Goal: Information Seeking & Learning: Learn about a topic

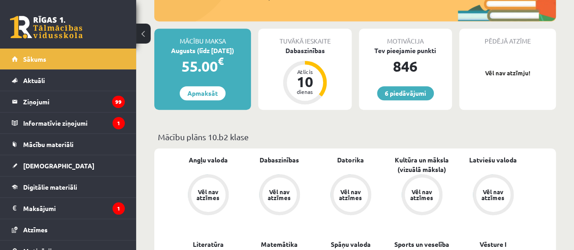
scroll to position [205, 0]
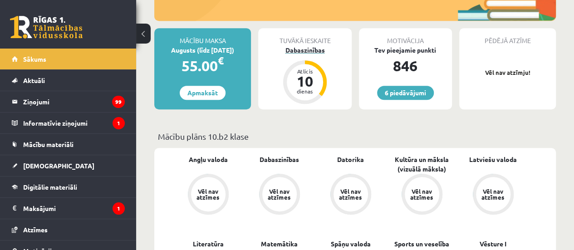
click at [302, 69] on div "Atlicis" at bounding box center [304, 71] width 27 height 5
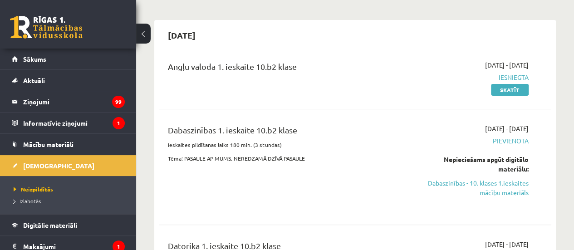
scroll to position [70, 0]
click at [504, 190] on link "Dabaszinības - 10. klases 1.ieskaites mācību materiāls" at bounding box center [472, 187] width 111 height 19
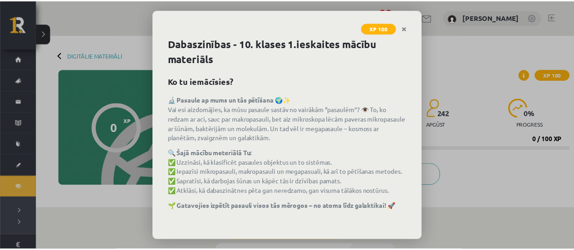
scroll to position [44, 0]
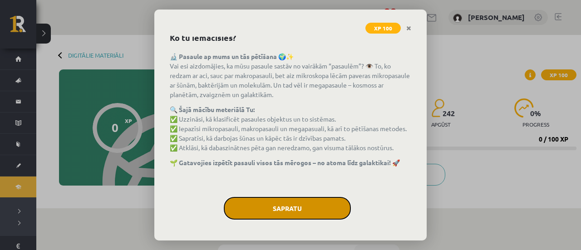
click at [289, 205] on button "Sapratu" at bounding box center [287, 208] width 127 height 23
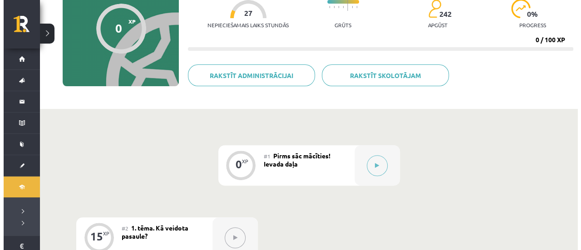
scroll to position [88, 0]
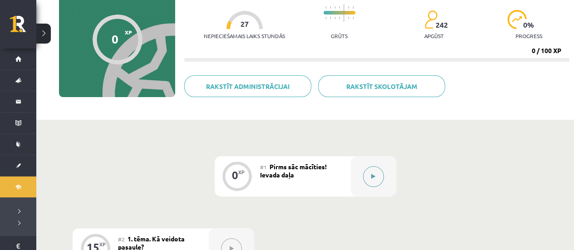
click at [375, 177] on button at bounding box center [373, 176] width 21 height 21
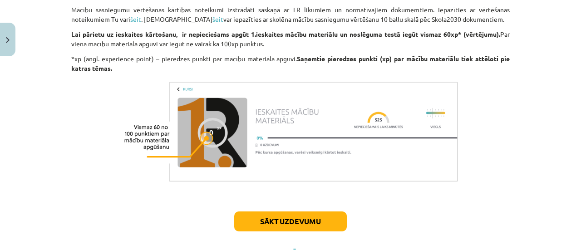
scroll to position [797, 0]
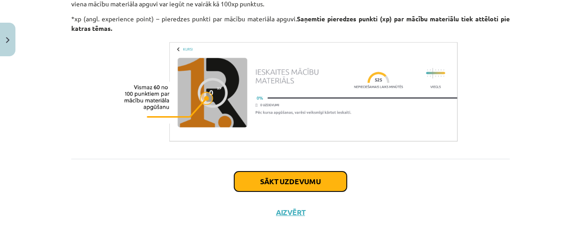
click at [294, 184] on button "Sākt uzdevumu" at bounding box center [290, 182] width 113 height 20
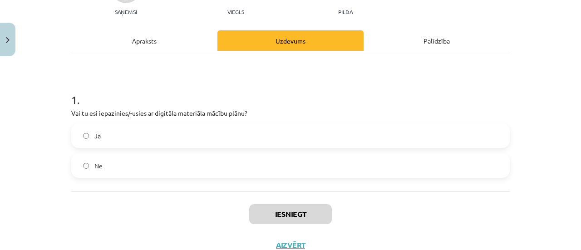
scroll to position [135, 0]
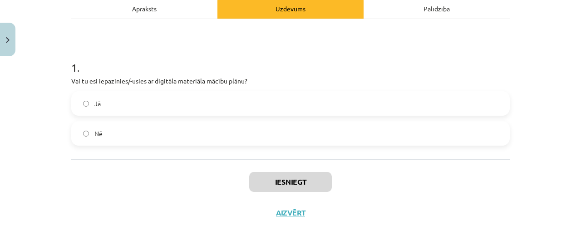
click at [210, 106] on label "Jā" at bounding box center [290, 103] width 437 height 23
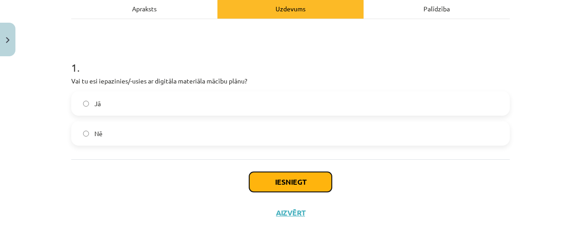
click at [314, 180] on button "Iesniegt" at bounding box center [290, 182] width 83 height 20
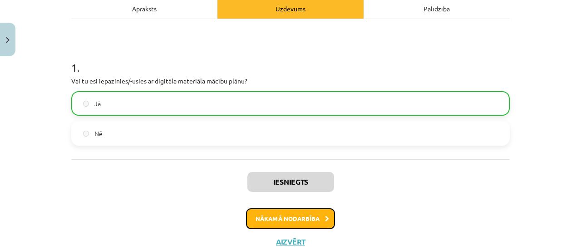
click at [307, 217] on button "Nākamā nodarbība" at bounding box center [290, 218] width 89 height 21
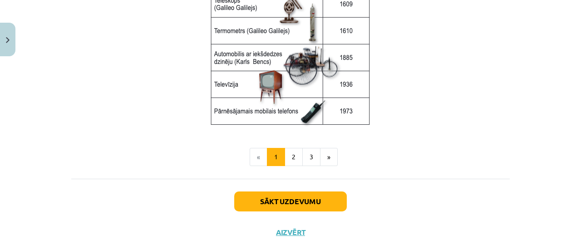
scroll to position [1303, 0]
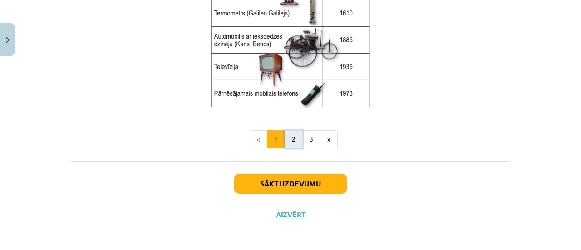
click at [291, 134] on button "2" at bounding box center [294, 139] width 18 height 18
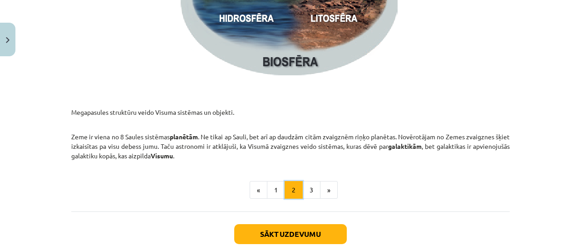
scroll to position [1406, 0]
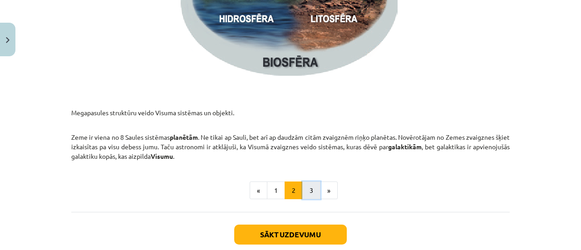
click at [306, 187] on button "3" at bounding box center [311, 191] width 18 height 18
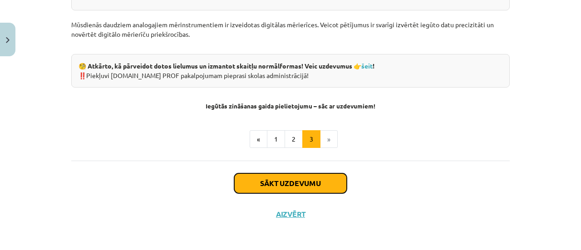
click at [306, 187] on button "Sākt uzdevumu" at bounding box center [290, 183] width 113 height 20
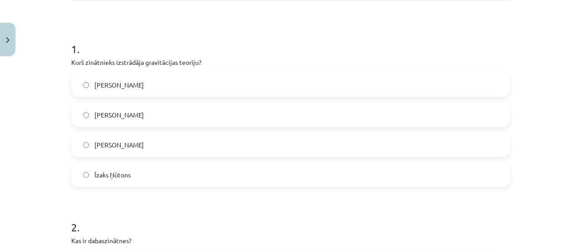
scroll to position [153, 0]
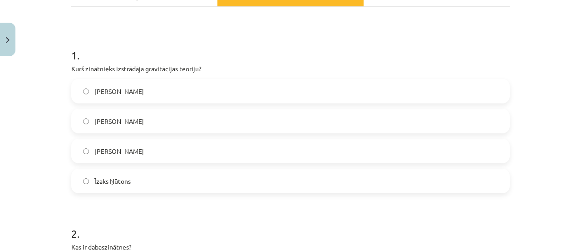
scroll to position [145, 0]
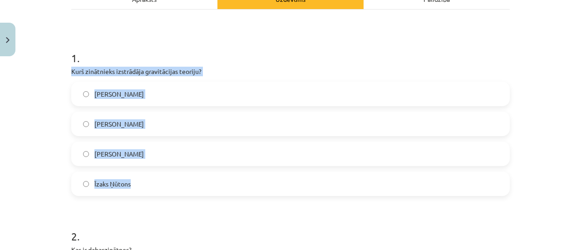
drag, startPoint x: 64, startPoint y: 71, endPoint x: 158, endPoint y: 172, distance: 139.0
copy div "Kurš zinātnieks izstrādāja gravitācijas teoriju? [PERSON_NAME] [PERSON_NAME] [P…"
click at [159, 182] on label "Īzaks Ņūtons" at bounding box center [290, 183] width 437 height 23
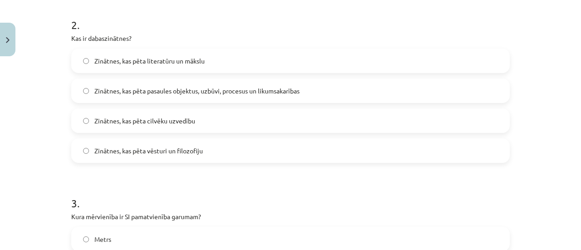
scroll to position [357, 0]
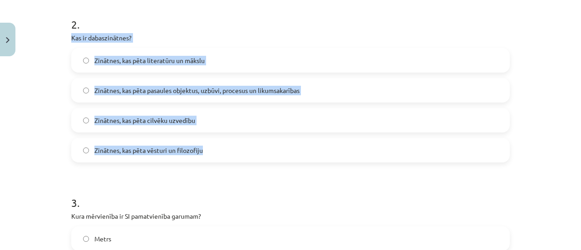
drag, startPoint x: 64, startPoint y: 36, endPoint x: 205, endPoint y: 145, distance: 177.5
click at [205, 145] on div "15 XP Saņemsi Grūts 242 pilda Apraksts Uzdevums Palīdzība 1 . Kurš zinātnieks i…" at bounding box center [290, 242] width 449 height 1076
copy div "Kas ir dabaszinātnes? Zinātnes, kas pēta literatūru un mākslu Zinātnes, kas pēt…"
click at [228, 90] on span "Zinātnes, kas pēta pasaules objektus, uzbūvi, procesus un likumsakarības" at bounding box center [196, 91] width 205 height 10
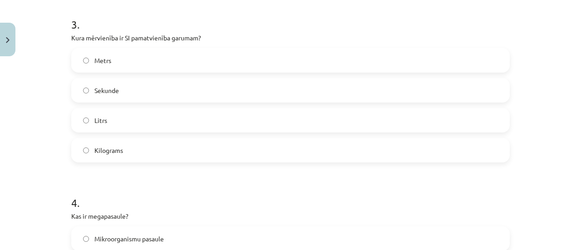
scroll to position [534, 0]
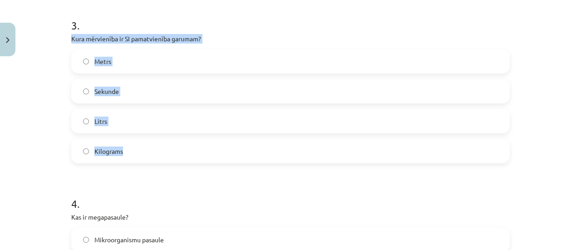
drag, startPoint x: 63, startPoint y: 37, endPoint x: 164, endPoint y: 151, distance: 152.4
click at [164, 151] on div "15 XP Saņemsi Grūts 242 pilda Apraksts Uzdevums Palīdzība 1 . Kurš zinātnieks i…" at bounding box center [290, 64] width 449 height 1076
copy div "Kura mērvienība ir SI pamatvienība garumam? Metrs Sekunde Litrs Kilograms"
click at [147, 68] on label "Metrs" at bounding box center [290, 61] width 437 height 23
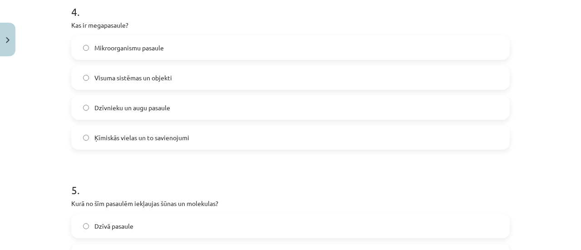
scroll to position [726, 0]
click at [165, 81] on span "Visuma sistēmas un objekti" at bounding box center [133, 78] width 78 height 10
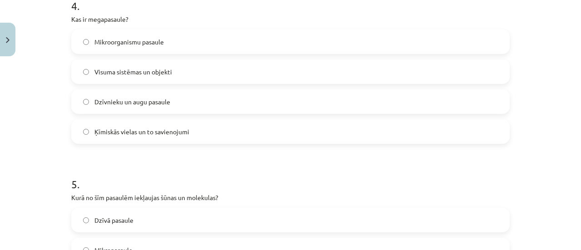
scroll to position [732, 0]
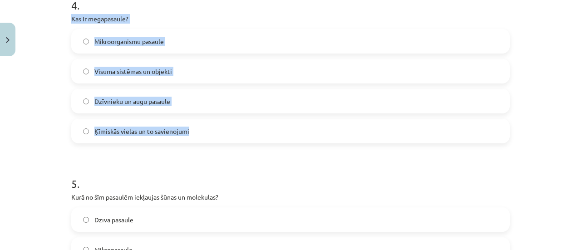
drag, startPoint x: 61, startPoint y: 18, endPoint x: 198, endPoint y: 130, distance: 177.0
click at [198, 130] on div "Mācību tēma: Dabaszinības - 10. klases 1.ieskaites mācību materiāls #2 1. tēma.…" at bounding box center [290, 125] width 581 height 250
copy div "Kas ir megapasaule? Mikroorganismu pasaule Visuma sistēmas un objekti Dzīvnieku…"
click at [45, 46] on div "Mācību tēma: Dabaszinības - 10. klases 1.ieskaites mācību materiāls #2 1. tēma.…" at bounding box center [290, 125] width 581 height 250
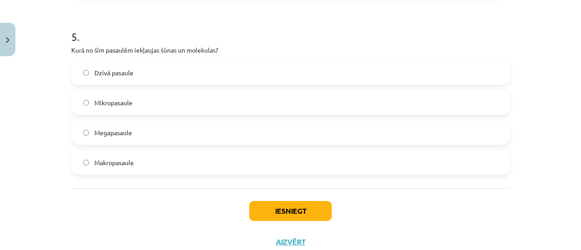
scroll to position [878, 0]
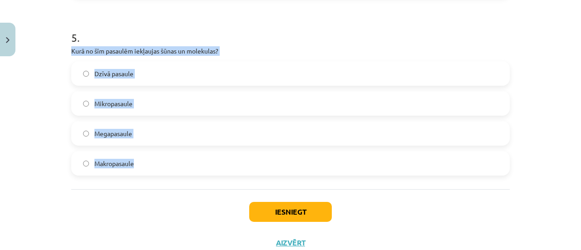
drag, startPoint x: 65, startPoint y: 52, endPoint x: 143, endPoint y: 161, distance: 134.2
copy div "Kurā no šīm pasaulēm iekļaujas šūnas un molekulas? Dzīvā pasaule Mikropasaule M…"
click at [146, 99] on label "Mikropasaule" at bounding box center [290, 103] width 437 height 23
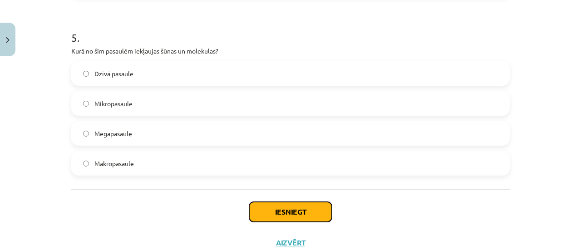
click at [287, 216] on button "Iesniegt" at bounding box center [290, 212] width 83 height 20
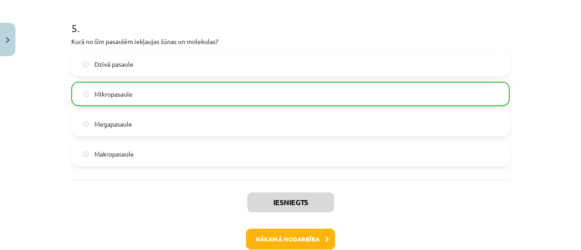
scroll to position [937, 0]
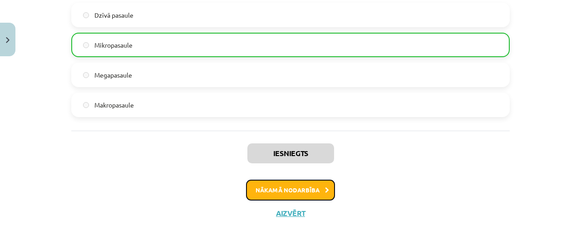
click at [299, 189] on button "Nākamā nodarbība" at bounding box center [290, 190] width 89 height 21
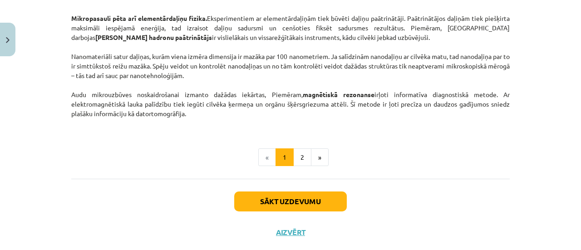
scroll to position [839, 0]
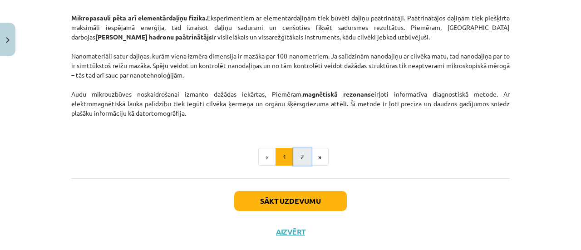
click at [301, 157] on button "2" at bounding box center [302, 157] width 18 height 18
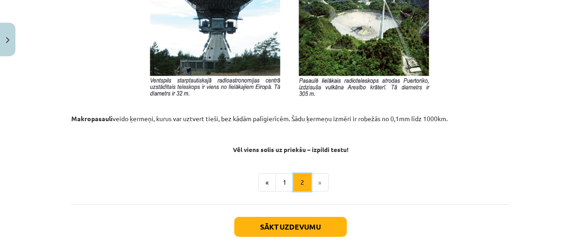
scroll to position [1050, 0]
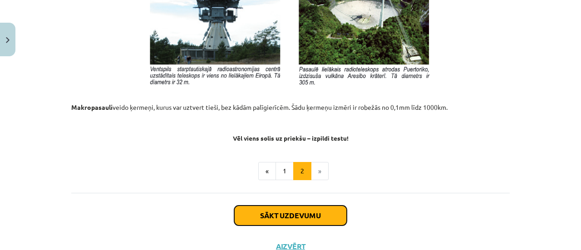
click at [301, 215] on button "Sākt uzdevumu" at bounding box center [290, 216] width 113 height 20
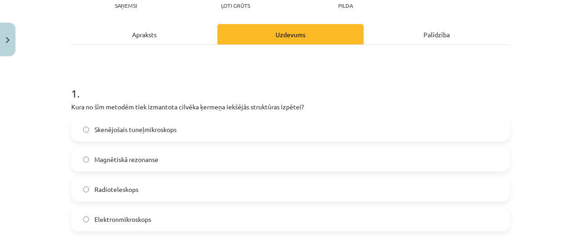
scroll to position [142, 0]
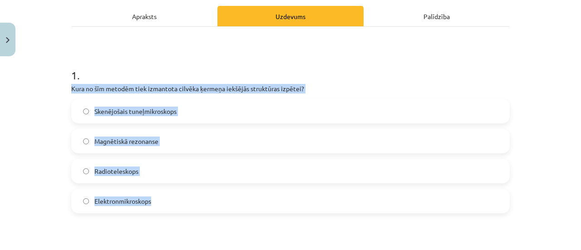
drag, startPoint x: 64, startPoint y: 88, endPoint x: 157, endPoint y: 192, distance: 139.1
copy div "Kura no šīm metodēm tiek izmantota cilvēka ķermeņa iekšējās struktūras izpētei?…"
click at [178, 139] on label "Magnētiskā rezonanse" at bounding box center [290, 141] width 437 height 23
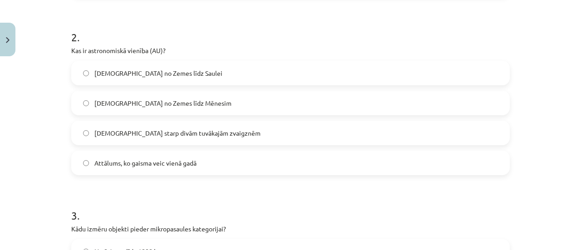
scroll to position [358, 0]
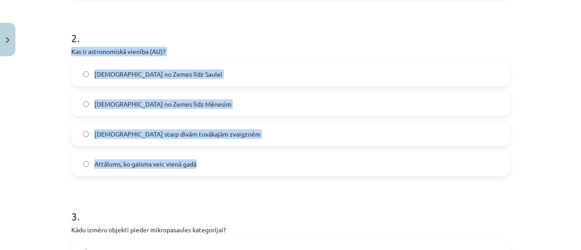
drag, startPoint x: 64, startPoint y: 53, endPoint x: 197, endPoint y: 152, distance: 166.3
click at [197, 152] on div "15 XP Saņemsi Ļoti grūts 242 pilda Apraksts Uzdevums Palīdzība 1 . Kura no šīm …" at bounding box center [290, 255] width 449 height 1076
copy div "Kas ir astronomiskā vienība (AU)? Attālums no Zemes līdz Saulei Attālums no Zem…"
click at [86, 75] on label "[DEMOGRAPHIC_DATA] no Zemes līdz Saulei" at bounding box center [290, 74] width 437 height 23
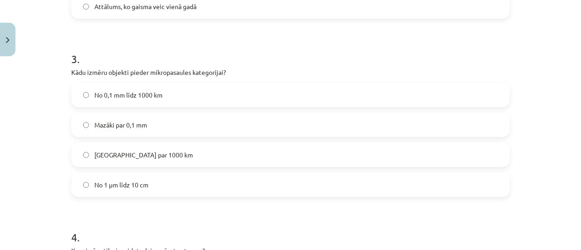
scroll to position [515, 0]
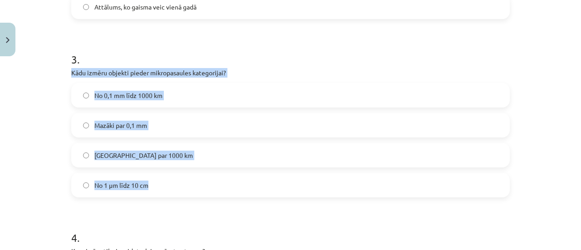
drag, startPoint x: 63, startPoint y: 70, endPoint x: 154, endPoint y: 173, distance: 137.5
click at [154, 173] on div "15 XP Saņemsi Ļoti grūts 242 pilda Apraksts Uzdevums Palīdzība 1 . Kura no šīm …" at bounding box center [290, 98] width 449 height 1076
copy div "Kādu izmēru objekti pieder mikropasaules kategorijai? No 0,1 mm līdz 1000 km [G…"
click at [168, 126] on label "Mazāki par 0,1 mm" at bounding box center [290, 125] width 437 height 23
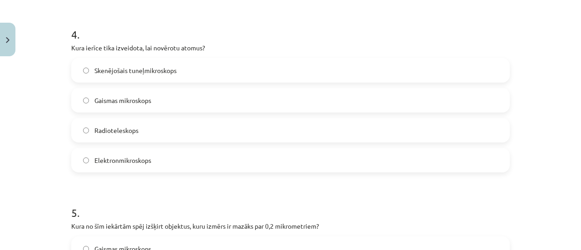
scroll to position [718, 0]
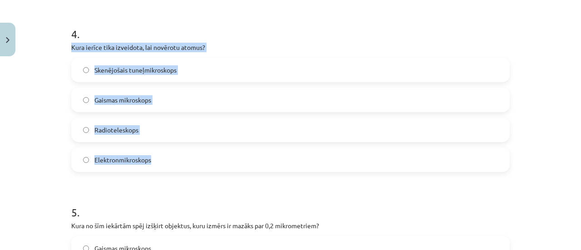
drag, startPoint x: 56, startPoint y: 46, endPoint x: 163, endPoint y: 152, distance: 150.8
click at [163, 152] on div "Mācību tēma: Dabaszinības - 10. klases 1.ieskaites mācību materiāls #3 2. tēma.…" at bounding box center [290, 125] width 581 height 250
copy div "Kura ierīce tika izveidota, lai novērotu atomus? Skenējošais tuneļmikroskops Ga…"
click at [145, 72] on span "Skenējošais tuneļmikroskops" at bounding box center [135, 70] width 82 height 10
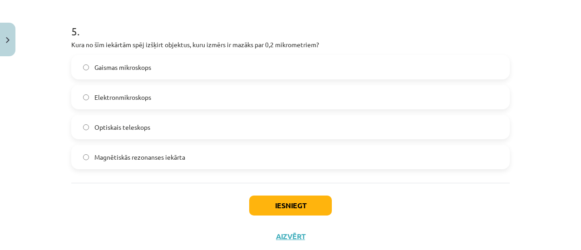
scroll to position [900, 0]
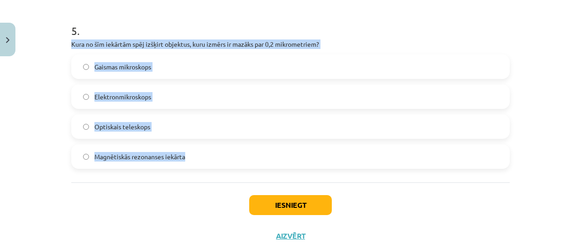
drag, startPoint x: 62, startPoint y: 42, endPoint x: 182, endPoint y: 176, distance: 179.6
click at [182, 176] on div "Mācību tēma: Dabaszinības - 10. klases 1.ieskaites mācību materiāls #3 2. tēma.…" at bounding box center [290, 125] width 581 height 250
copy div "Kura no šīm iekārtām spēj izšķirt objektus, kuru izmērs ir mazāks par 0,2 mikro…"
click at [169, 95] on label "Elektronmikroskops" at bounding box center [290, 96] width 437 height 23
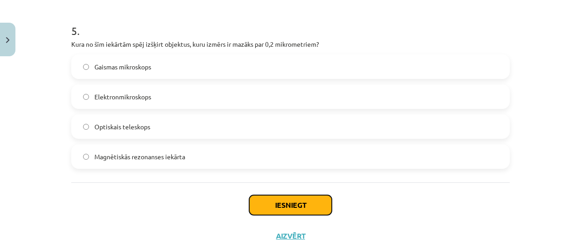
click at [280, 201] on button "Iesniegt" at bounding box center [290, 205] width 83 height 20
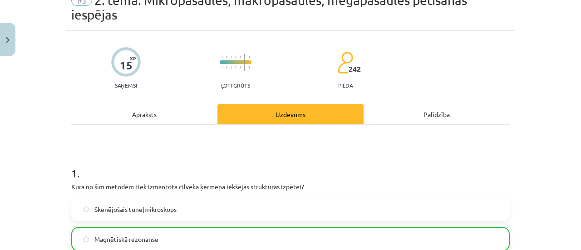
scroll to position [44, 0]
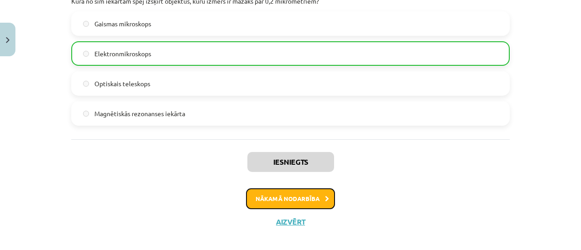
click at [280, 201] on button "Nākamā nodarbība" at bounding box center [290, 198] width 89 height 21
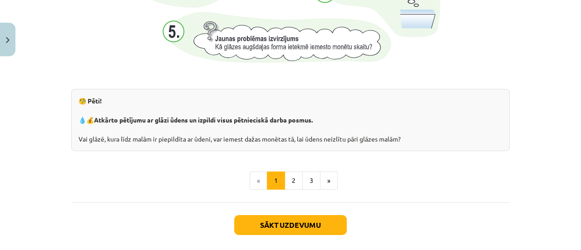
scroll to position [1020, 0]
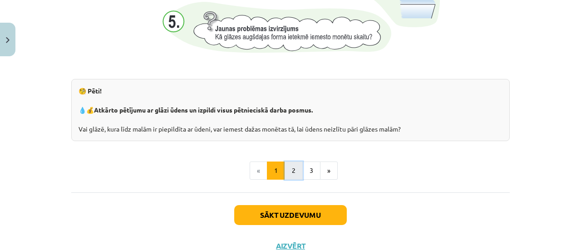
click at [287, 171] on button "2" at bounding box center [294, 171] width 18 height 18
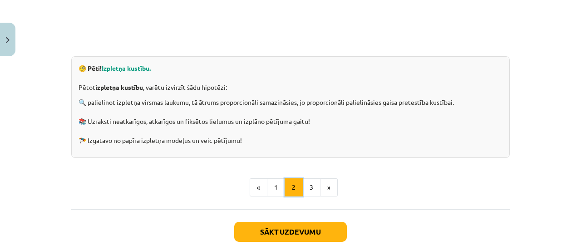
scroll to position [311, 0]
click at [304, 186] on button "3" at bounding box center [311, 188] width 18 height 18
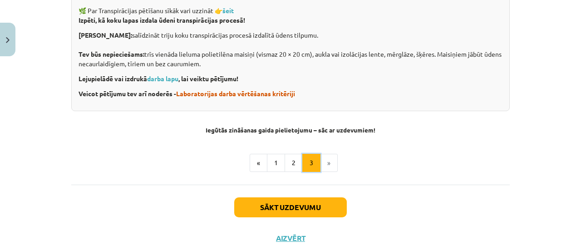
scroll to position [381, 0]
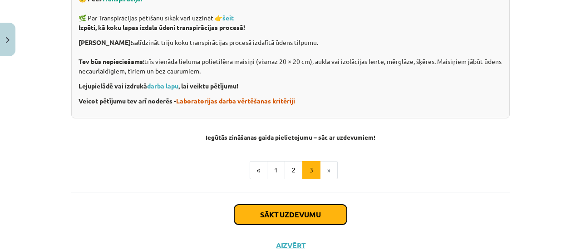
click at [271, 215] on button "Sākt uzdevumu" at bounding box center [290, 215] width 113 height 20
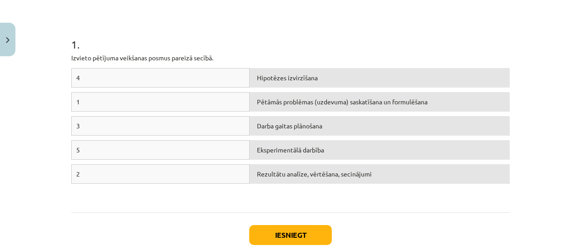
scroll to position [163, 0]
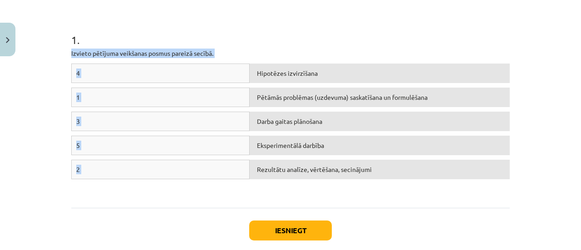
drag, startPoint x: 67, startPoint y: 53, endPoint x: 351, endPoint y: 165, distance: 304.9
click at [351, 165] on div "5 XP Saņemsi Sarežģīts 242 pilda Apraksts Uzdevums Palīdzība 1 . Izvieto pētīju…" at bounding box center [290, 86] width 449 height 379
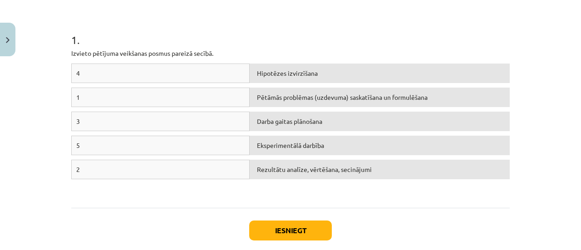
click at [321, 32] on h1 "1 ." at bounding box center [290, 32] width 438 height 28
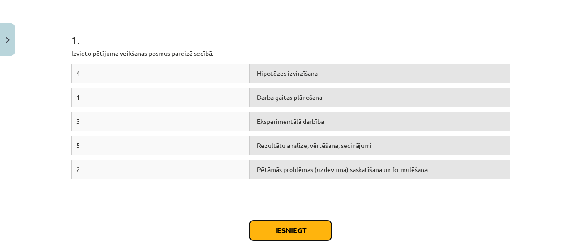
click at [285, 226] on button "Iesniegt" at bounding box center [290, 231] width 83 height 20
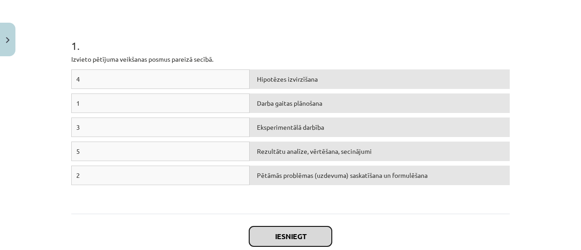
scroll to position [155, 0]
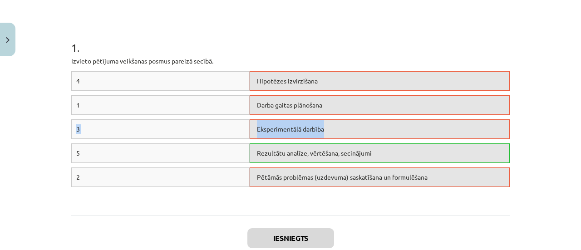
drag, startPoint x: 382, startPoint y: 107, endPoint x: 375, endPoint y: 120, distance: 15.0
click at [375, 120] on div "4 Hipotēzes izvirzīšana 1 Darba gaitas plānošana 3 Eksperimentālā darbība 5 Rez…" at bounding box center [290, 139] width 438 height 136
click at [528, 137] on div "Mācību tēma: Dabaszinības - 10. klases 1.ieskaites mācību materiāls #4 3. tēma.…" at bounding box center [290, 125] width 581 height 250
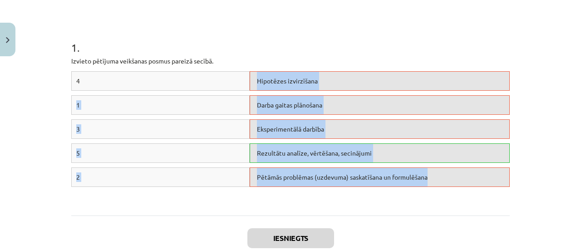
drag, startPoint x: 250, startPoint y: 78, endPoint x: 439, endPoint y: 183, distance: 216.5
click at [439, 183] on div "4 Hipotēzes izvirzīšana 1 Darba gaitas plānošana 3 Eksperimentālā darbība 5 Rez…" at bounding box center [290, 139] width 438 height 136
click at [535, 142] on div "Mācību tēma: Dabaszinības - 10. klases 1.ieskaites mācību materiāls #4 3. tēma.…" at bounding box center [290, 125] width 581 height 250
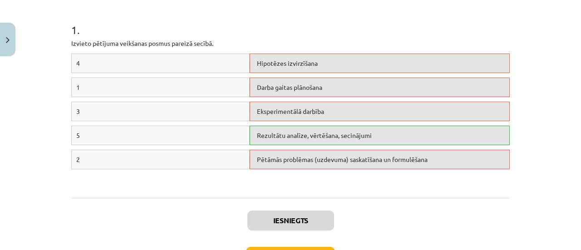
scroll to position [240, 0]
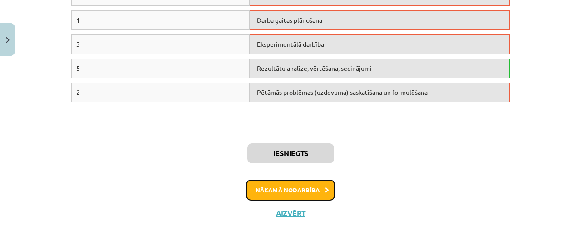
click at [299, 190] on button "Nākamā nodarbība" at bounding box center [290, 190] width 89 height 21
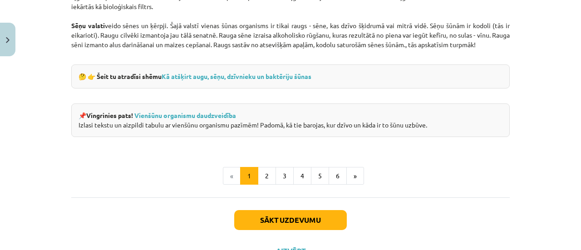
scroll to position [933, 0]
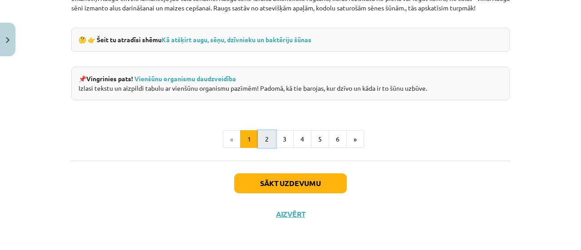
click at [264, 139] on button "2" at bounding box center [267, 139] width 18 height 18
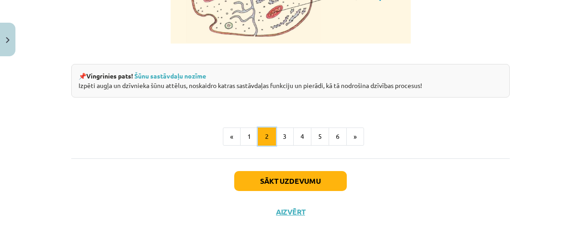
scroll to position [1220, 0]
click at [282, 142] on button "3" at bounding box center [284, 137] width 18 height 18
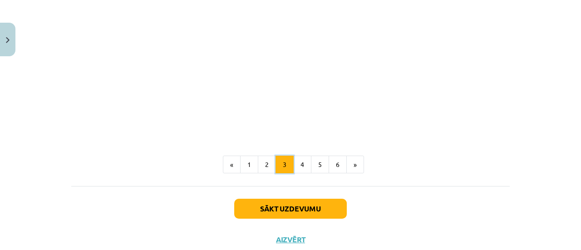
scroll to position [1144, 0]
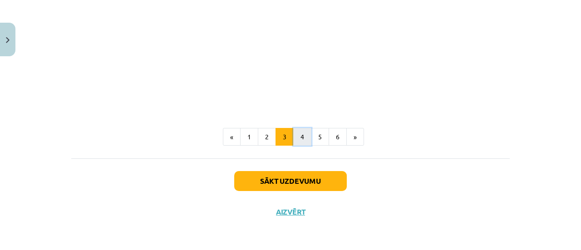
click at [295, 136] on button "4" at bounding box center [302, 137] width 18 height 18
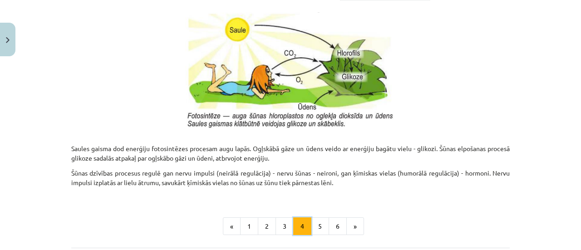
scroll to position [965, 0]
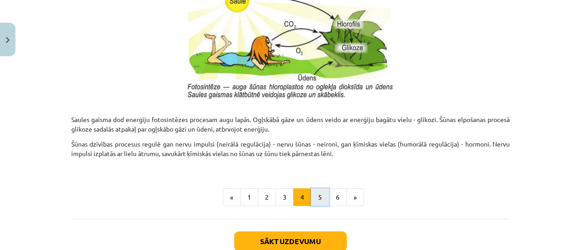
click at [319, 192] on button "5" at bounding box center [320, 197] width 18 height 18
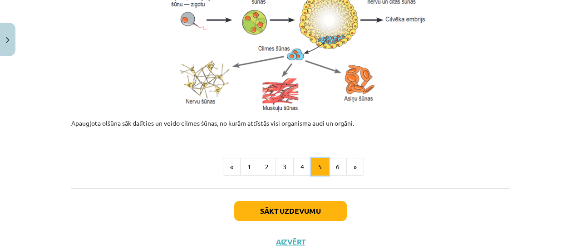
scroll to position [501, 0]
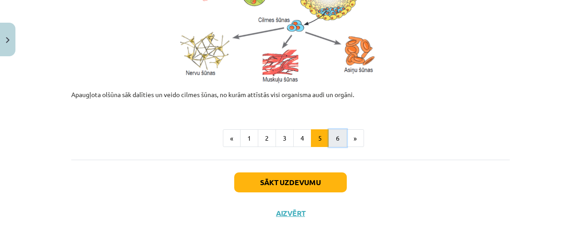
click at [330, 140] on button "6" at bounding box center [338, 138] width 18 height 18
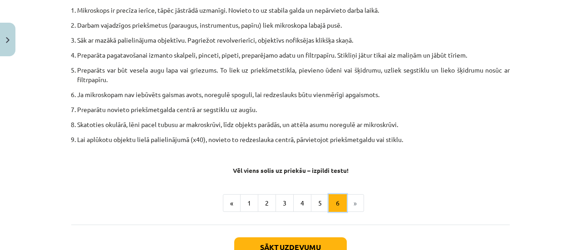
scroll to position [619, 0]
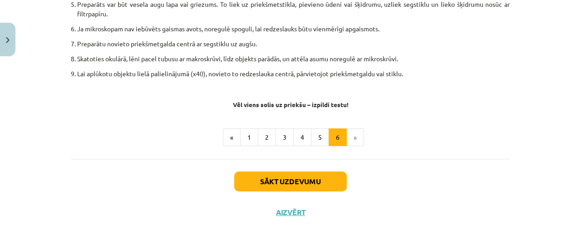
click at [354, 138] on li "»" at bounding box center [355, 137] width 17 height 18
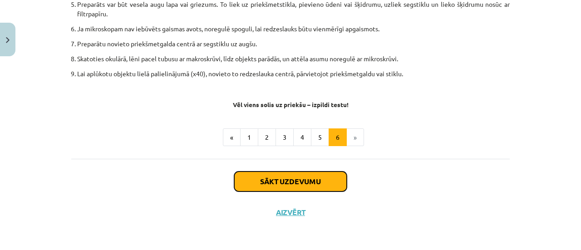
click at [305, 186] on button "Sākt uzdevumu" at bounding box center [290, 182] width 113 height 20
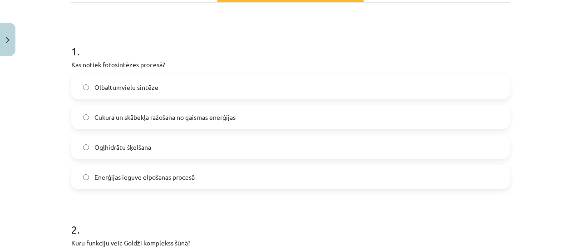
scroll to position [157, 0]
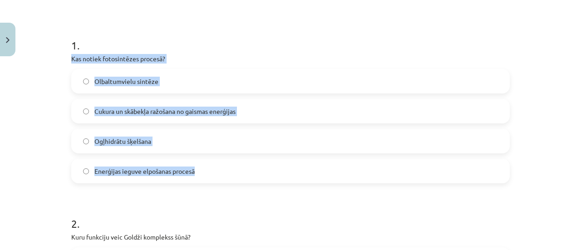
drag, startPoint x: 64, startPoint y: 59, endPoint x: 194, endPoint y: 166, distance: 167.9
click at [149, 113] on span "Cukura un skābekļa ražošana no gaismas enerģijas" at bounding box center [164, 112] width 141 height 10
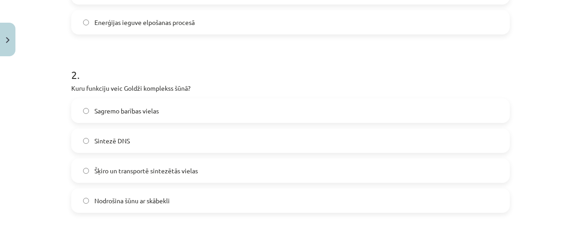
scroll to position [307, 0]
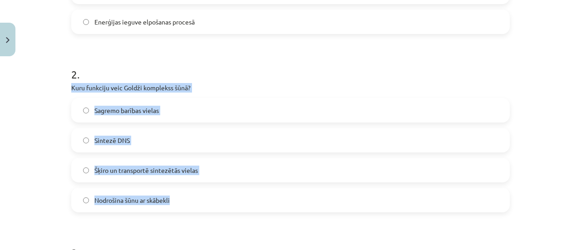
drag, startPoint x: 63, startPoint y: 86, endPoint x: 170, endPoint y: 199, distance: 155.7
click at [158, 166] on span "Šķiro un transportē sintezētās vielas" at bounding box center [145, 171] width 103 height 10
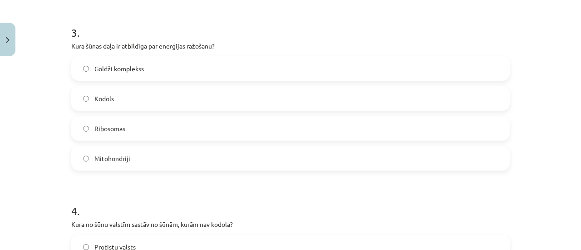
scroll to position [529, 0]
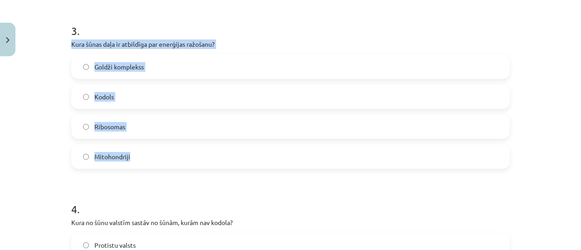
drag, startPoint x: 61, startPoint y: 41, endPoint x: 141, endPoint y: 145, distance: 131.0
click at [141, 145] on div "Mācību tēma: Dabaszinības - 10. klases 1.ieskaites mācību materiāls #5 4. tēma.…" at bounding box center [290, 125] width 581 height 250
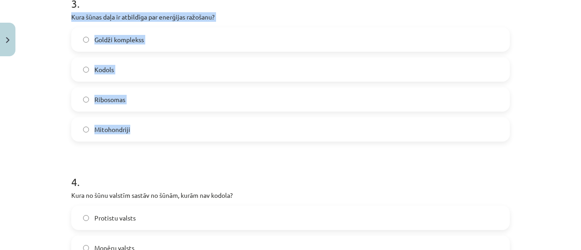
scroll to position [553, 0]
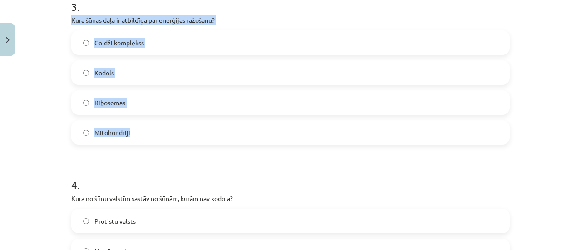
click at [221, 132] on label "Mitohondriji" at bounding box center [290, 132] width 437 height 23
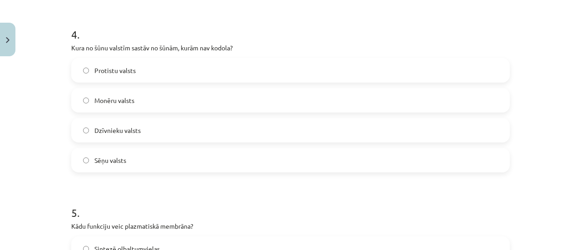
scroll to position [707, 0]
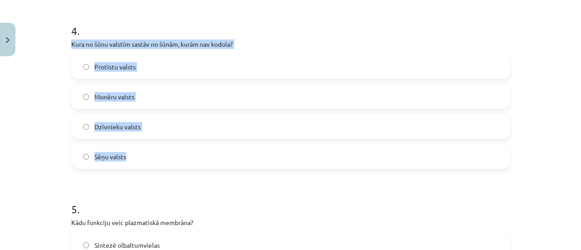
drag, startPoint x: 66, startPoint y: 45, endPoint x: 137, endPoint y: 153, distance: 129.5
click at [147, 99] on label "Monēru valsts" at bounding box center [290, 96] width 437 height 23
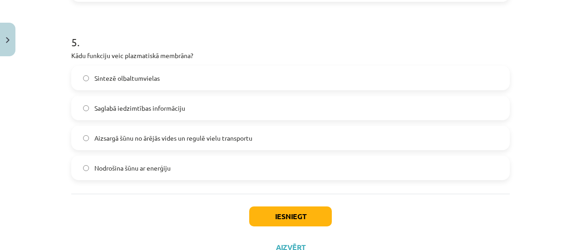
scroll to position [879, 0]
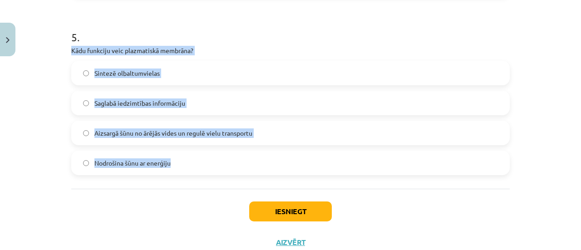
drag, startPoint x: 63, startPoint y: 50, endPoint x: 175, endPoint y: 167, distance: 162.4
click at [145, 128] on span "Aizsargā šūnu no ārējās vides un regulē vielu transportu" at bounding box center [173, 133] width 158 height 10
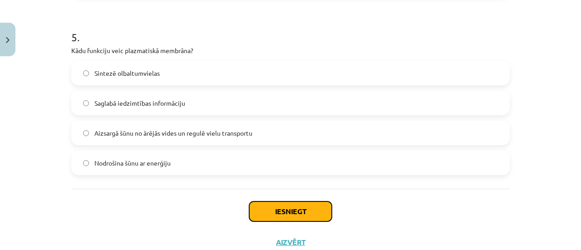
click at [267, 206] on button "Iesniegt" at bounding box center [290, 211] width 83 height 20
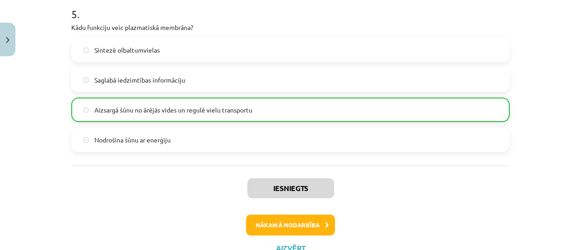
scroll to position [906, 0]
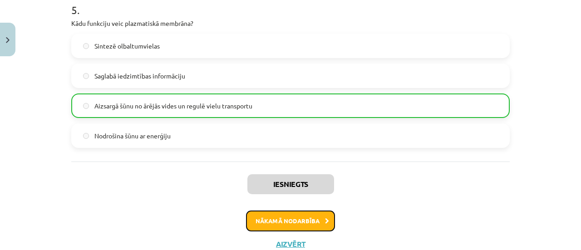
click at [291, 224] on button "Nākamā nodarbība" at bounding box center [290, 221] width 89 height 21
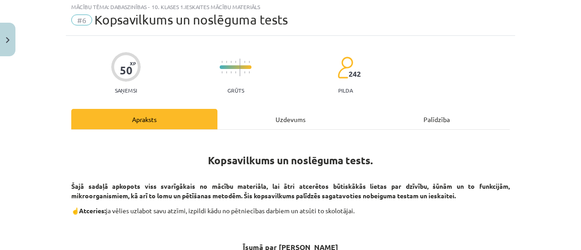
scroll to position [23, 0]
